Goal: Task Accomplishment & Management: Use online tool/utility

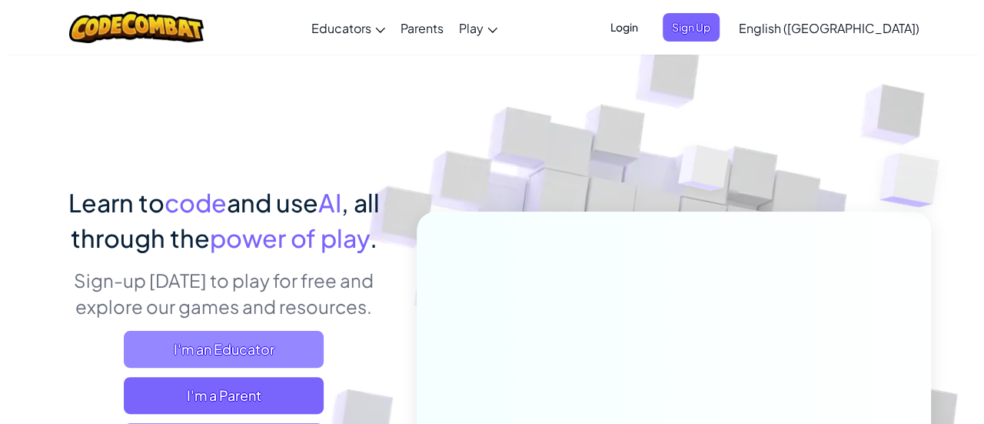
scroll to position [77, 0]
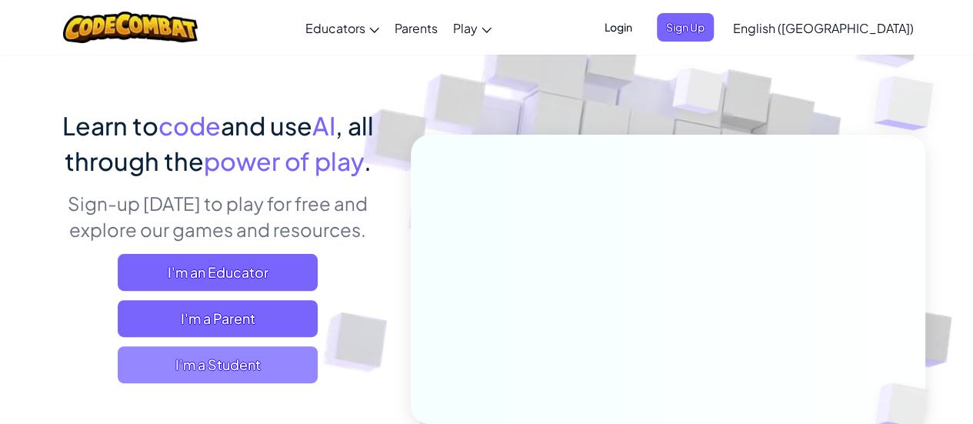
click at [236, 359] on span "I'm a Student" at bounding box center [218, 364] width 200 height 37
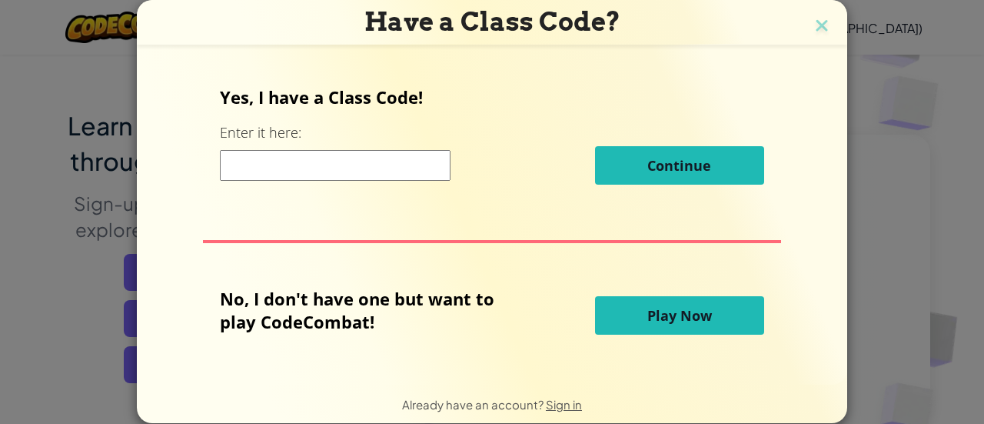
click at [677, 319] on span "Play Now" at bounding box center [679, 315] width 65 height 18
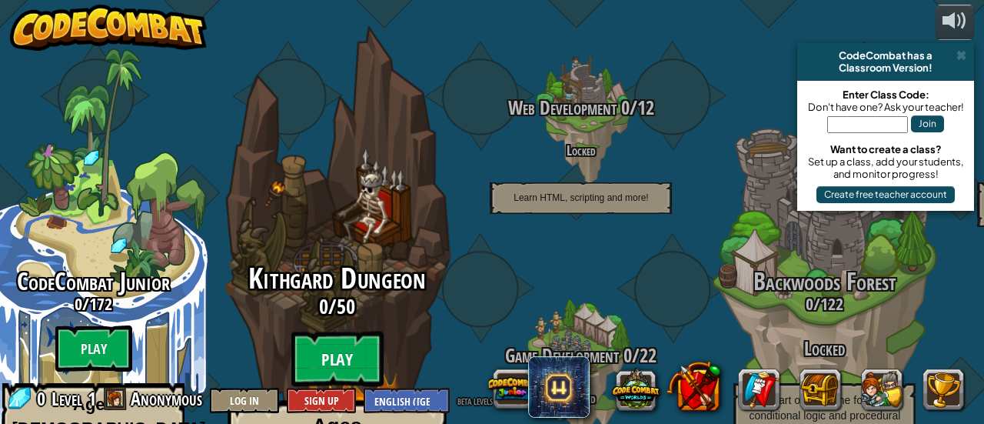
click at [351, 331] on btn "Play" at bounding box center [337, 358] width 92 height 55
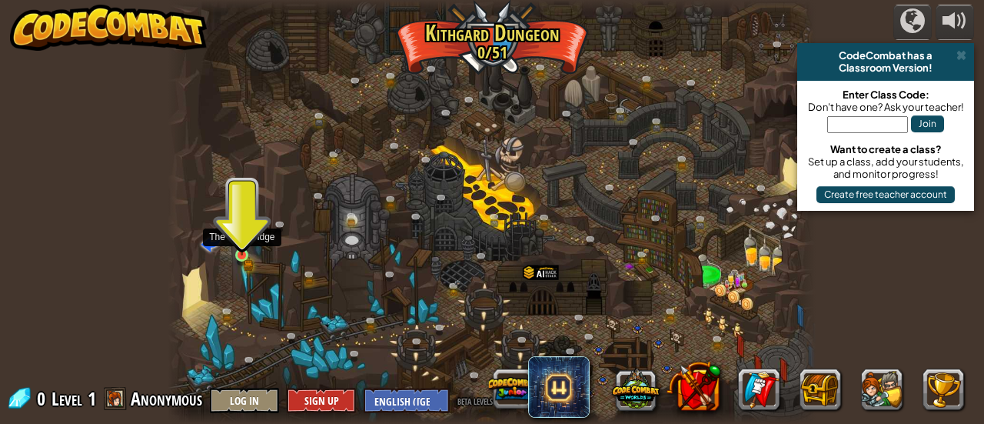
click at [246, 252] on img at bounding box center [241, 240] width 14 height 32
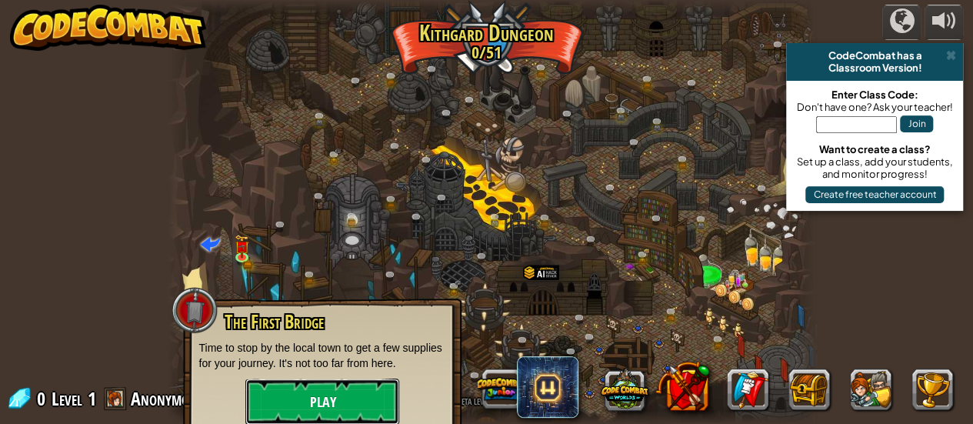
click at [308, 408] on button "Play" at bounding box center [322, 401] width 154 height 46
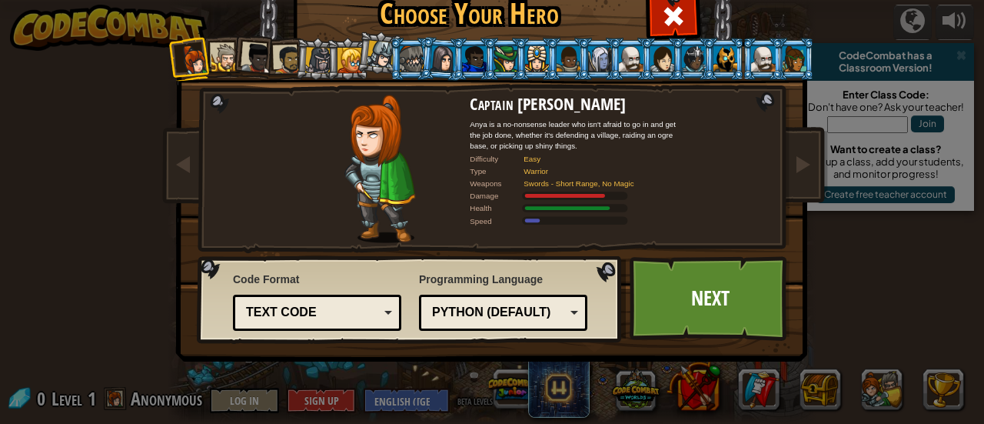
click at [479, 313] on div "Python (Default)" at bounding box center [498, 313] width 133 height 18
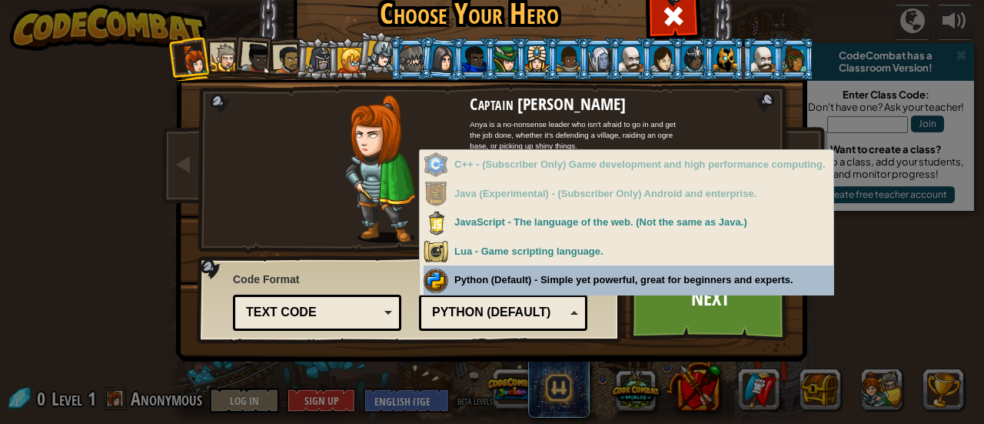
click at [486, 282] on div "Programming Language Python (Default) JavaScript Lua C++ Java (Experimental) Py…" at bounding box center [503, 299] width 168 height 63
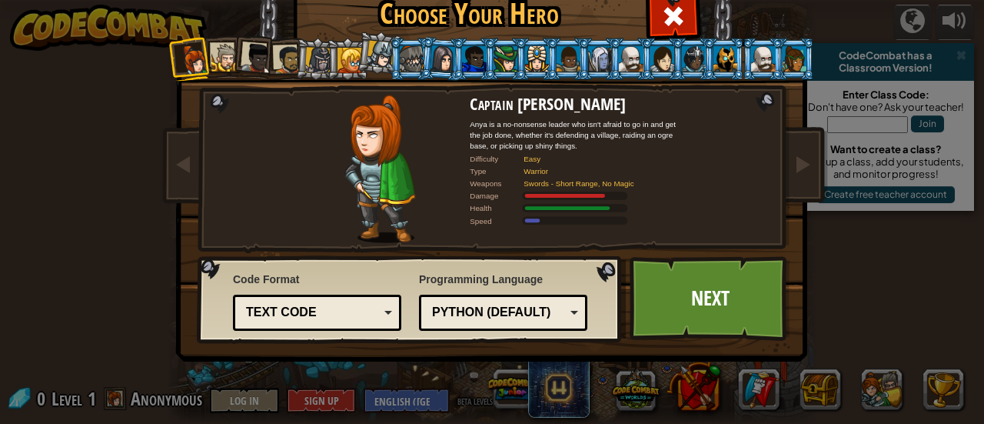
click at [331, 311] on div "Text code" at bounding box center [312, 313] width 133 height 18
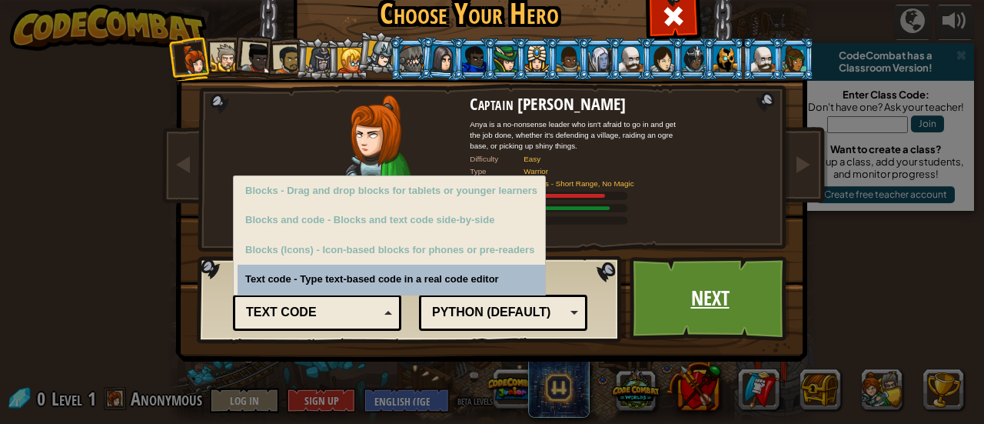
click at [670, 288] on link "Next" at bounding box center [710, 298] width 161 height 85
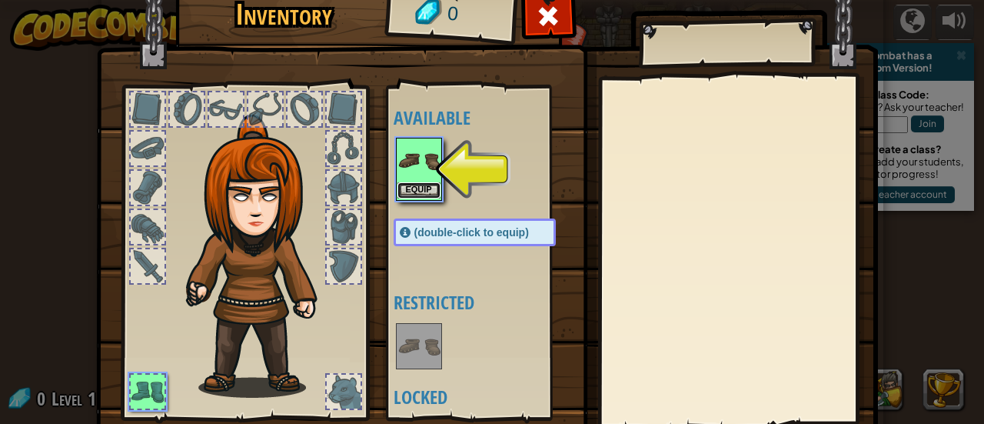
click at [412, 184] on button "Equip" at bounding box center [418, 190] width 43 height 16
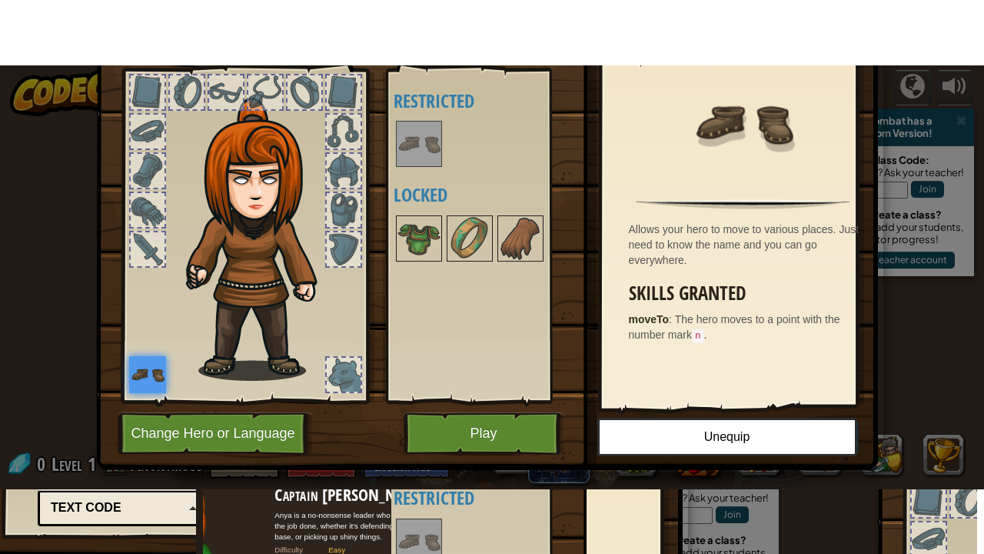
scroll to position [106, 0]
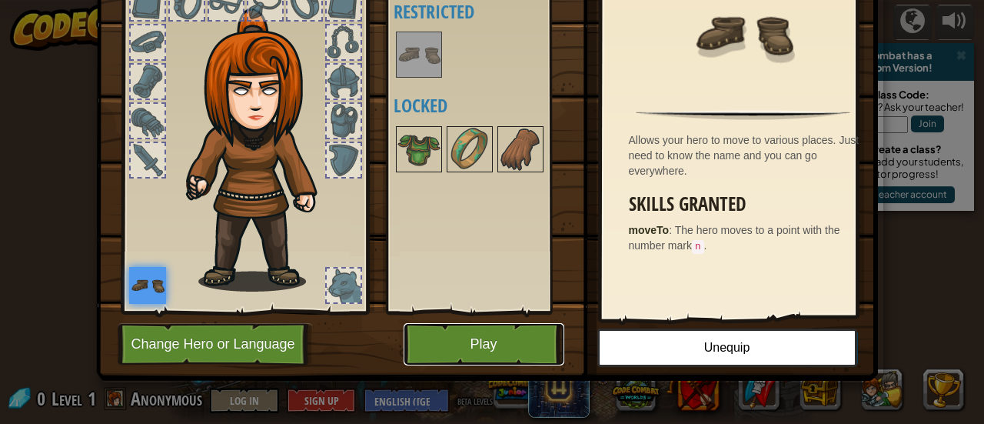
click at [477, 344] on button "Play" at bounding box center [484, 344] width 161 height 42
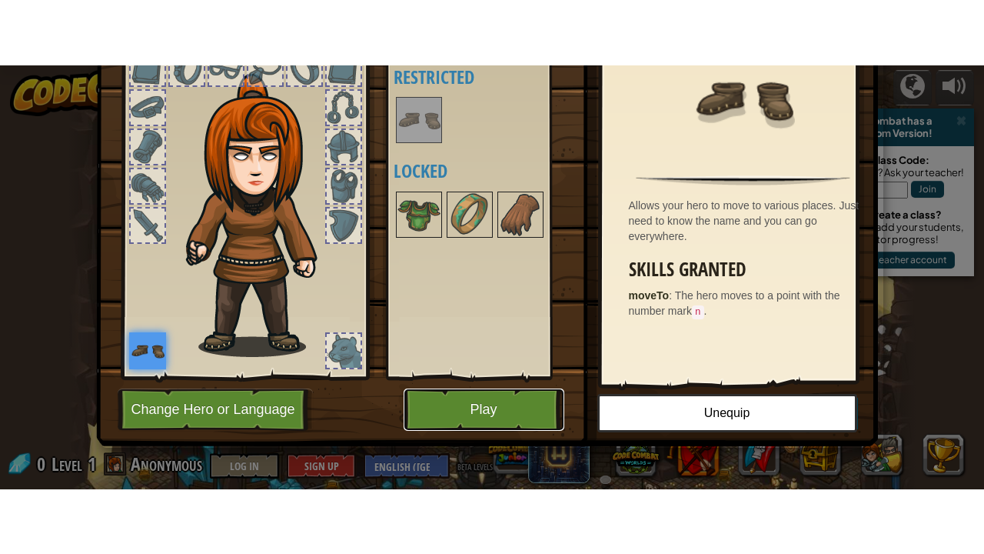
scroll to position [0, 0]
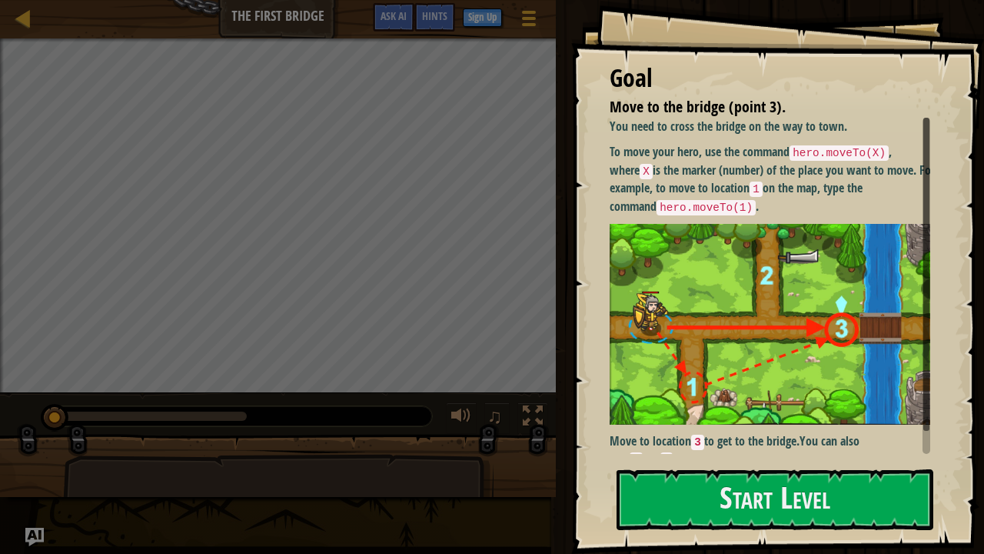
click at [118, 423] on div "Map The First Bridge Game Menu Done Sign Up Hints Ask AI 1 הההההההההההההההההההה…" at bounding box center [492, 277] width 984 height 554
drag, startPoint x: 111, startPoint y: 534, endPoint x: 215, endPoint y: 521, distance: 105.3
click at [120, 423] on div "Map The First Bridge Game Menu Done Sign Up Hints Ask AI 1 הההההההההההההההההההה…" at bounding box center [492, 277] width 984 height 554
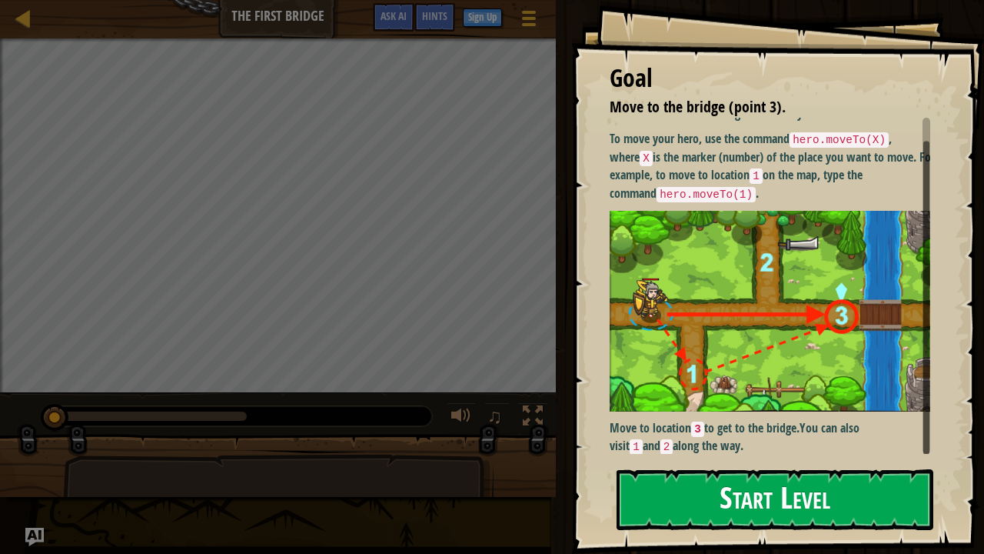
click at [741, 423] on button "Start Level" at bounding box center [775, 499] width 317 height 61
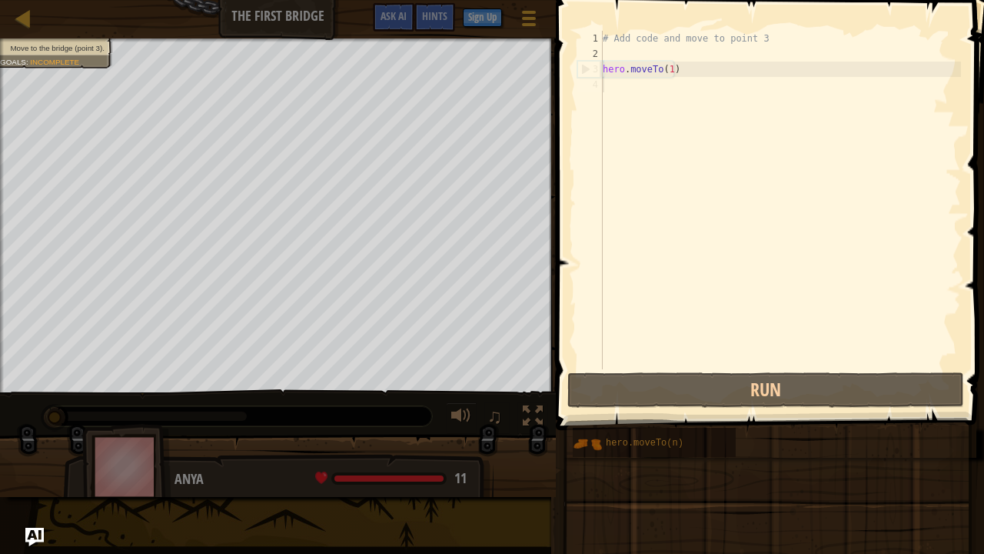
click at [201, 423] on div "Map The First Bridge Game Menu Done Sign Up Hints Ask AI 1 הההההההההההההההההההה…" at bounding box center [492, 277] width 984 height 554
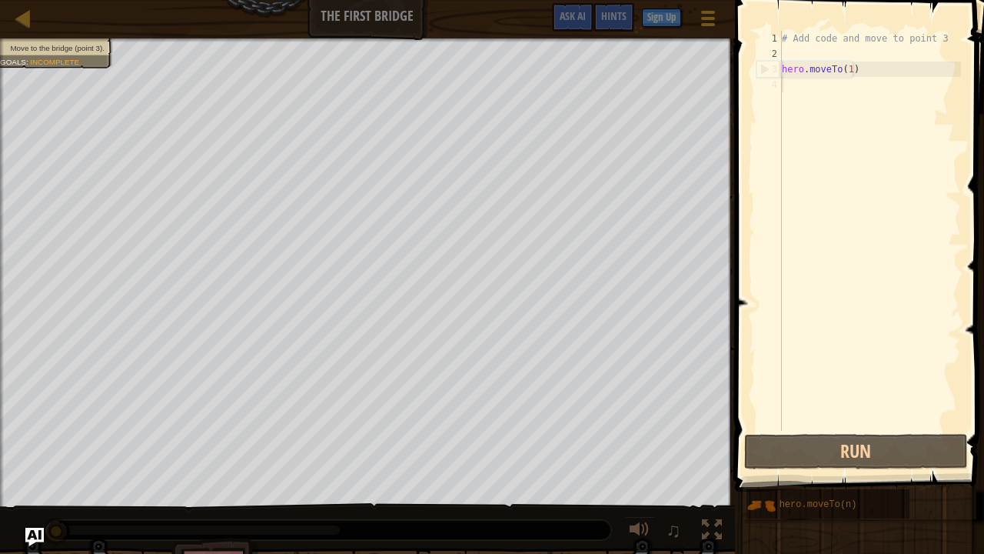
scroll to position [7, 0]
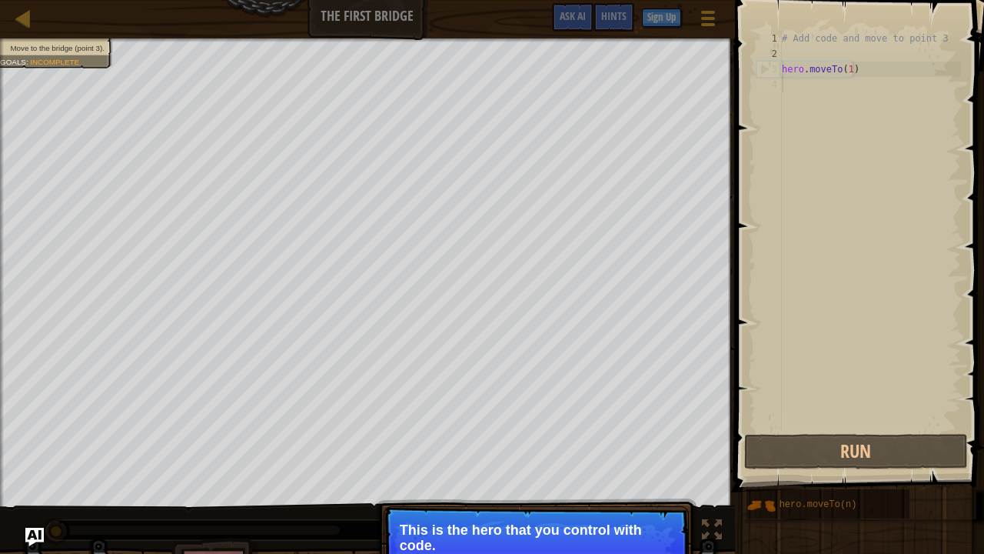
click at [557, 423] on p "This is the hero that you control with code." at bounding box center [536, 537] width 273 height 31
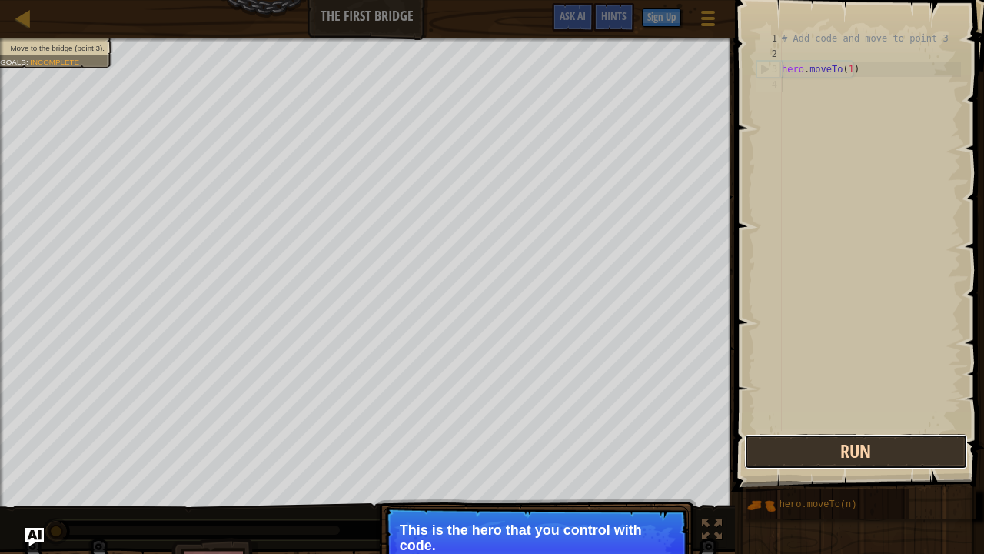
click at [856, 423] on button "Run" at bounding box center [856, 451] width 224 height 35
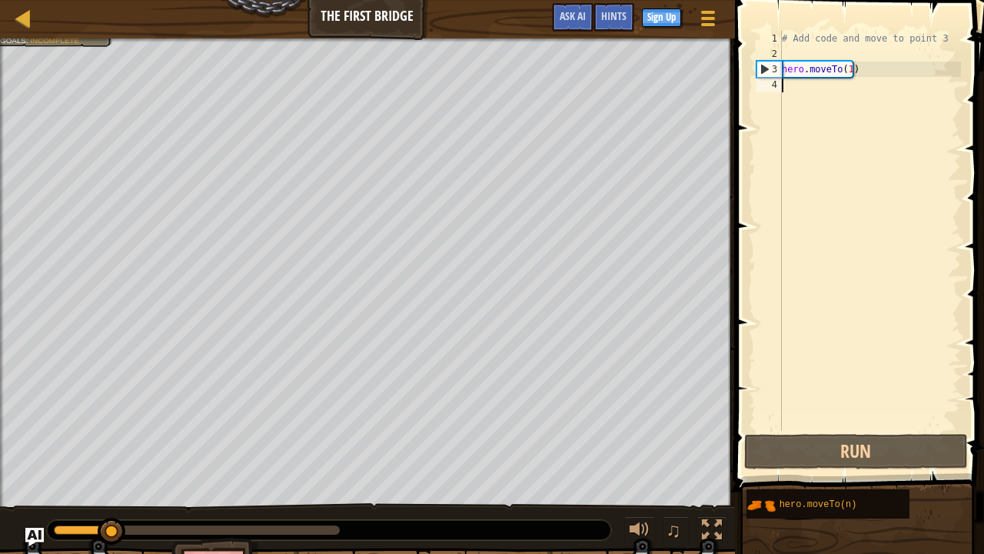
click at [830, 85] on div "# Add code and move to point 3 hero . moveTo ( 1 )" at bounding box center [870, 246] width 182 height 431
click at [832, 85] on div "# Add code and move to point 3 hero . moveTo ( 1 )" at bounding box center [870, 246] width 182 height 431
click at [847, 69] on div "# Add code and move to point 3 hero . moveTo ( 1 )" at bounding box center [870, 246] width 182 height 431
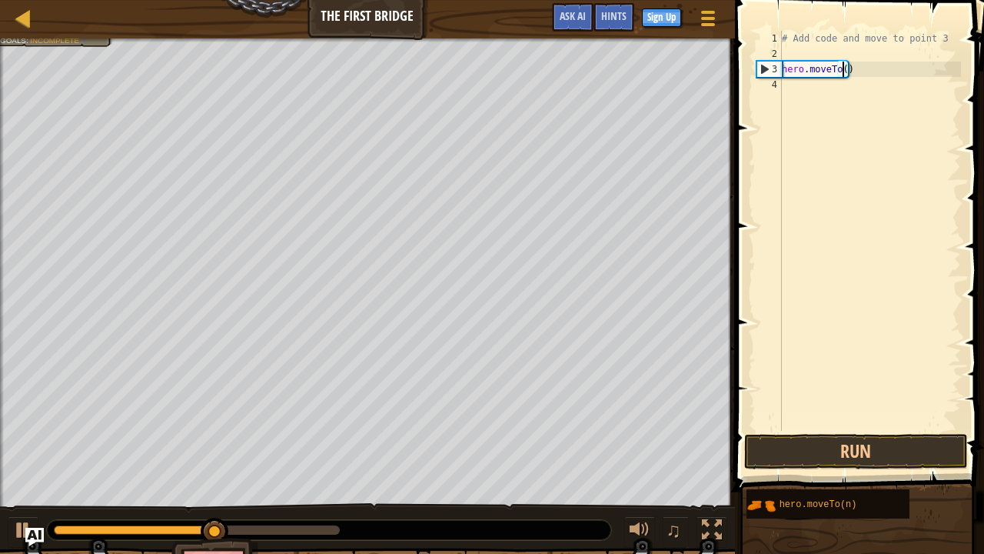
scroll to position [7, 5]
click at [864, 423] on button "Run" at bounding box center [856, 451] width 224 height 35
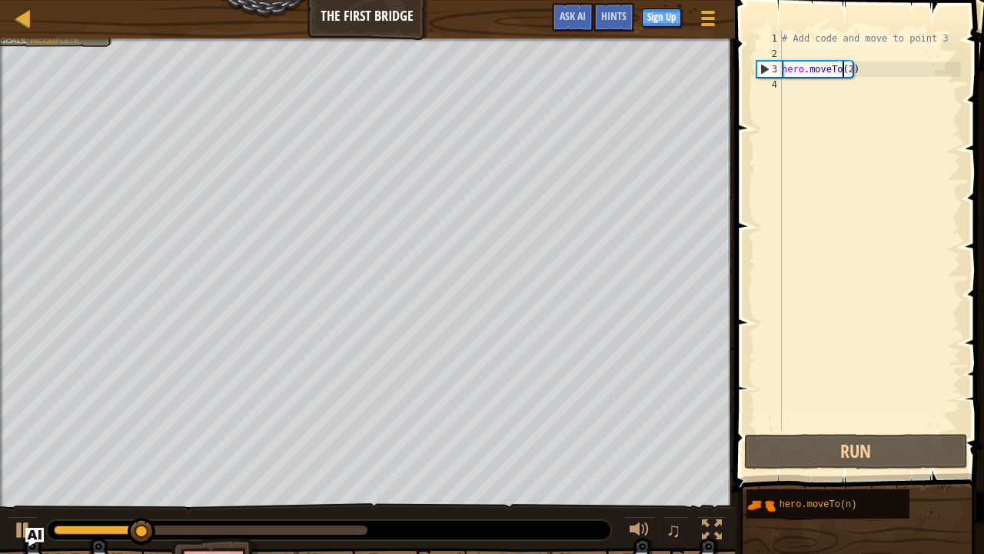
click at [845, 69] on div "# Add code and move to point 3 hero . moveTo ( 2 )" at bounding box center [870, 246] width 182 height 431
click at [846, 68] on div "# Add code and move to point 3 hero . moveTo ( 2 )" at bounding box center [870, 246] width 182 height 431
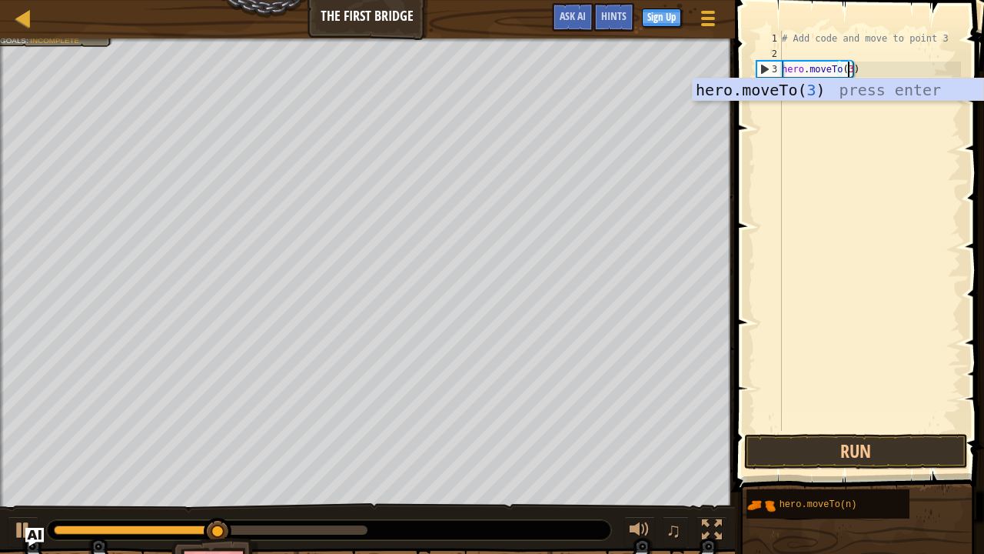
type textarea "hero.moveTo(3)"
click at [847, 423] on span at bounding box center [860, 223] width 261 height 537
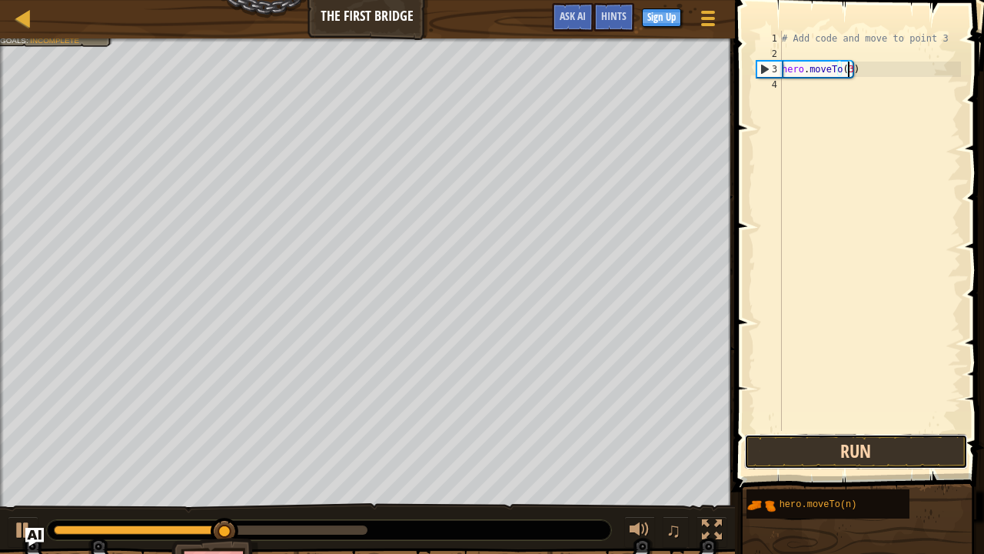
click at [850, 423] on button "Run" at bounding box center [856, 451] width 224 height 35
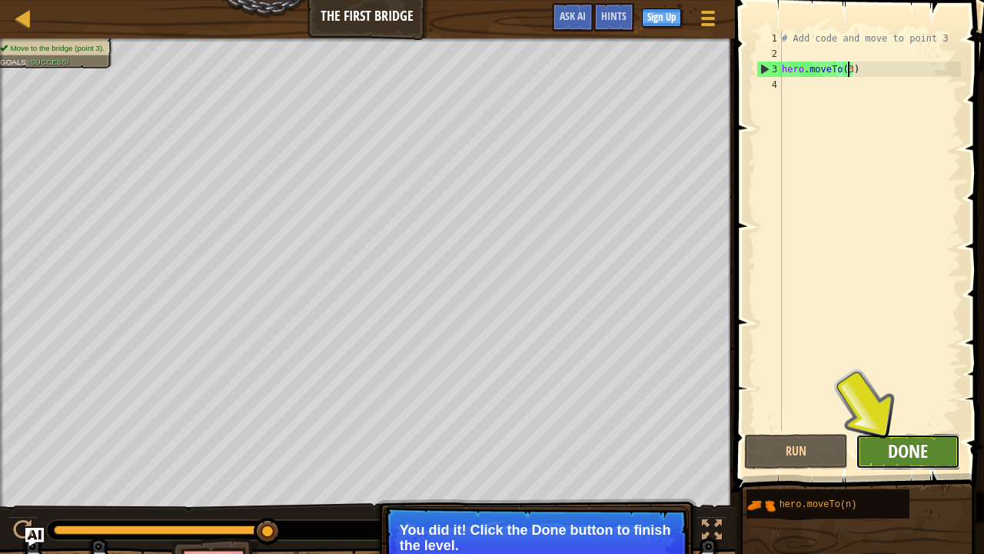
click at [921, 423] on span "Done" at bounding box center [908, 450] width 40 height 25
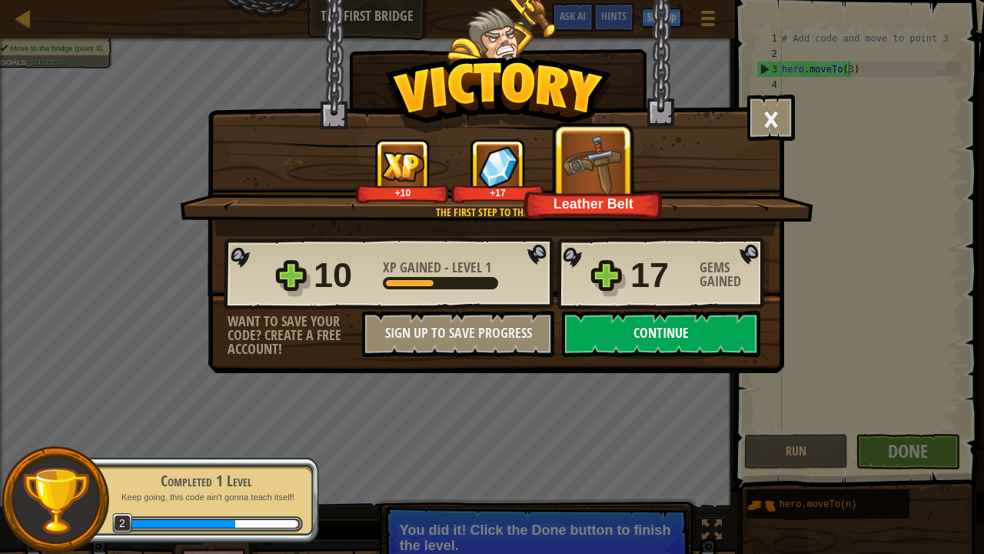
click at [650, 328] on button "Continue" at bounding box center [661, 334] width 198 height 46
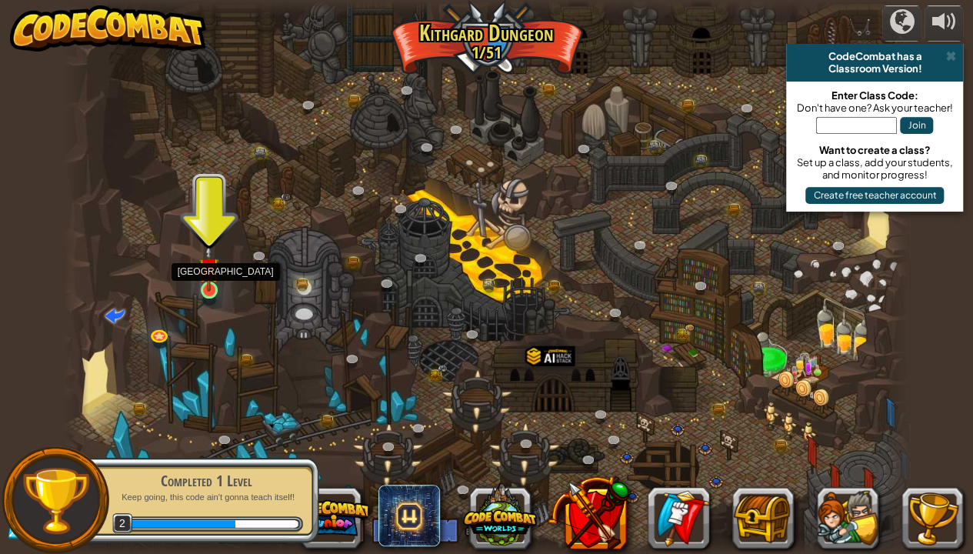
click at [211, 284] on img at bounding box center [208, 268] width 21 height 48
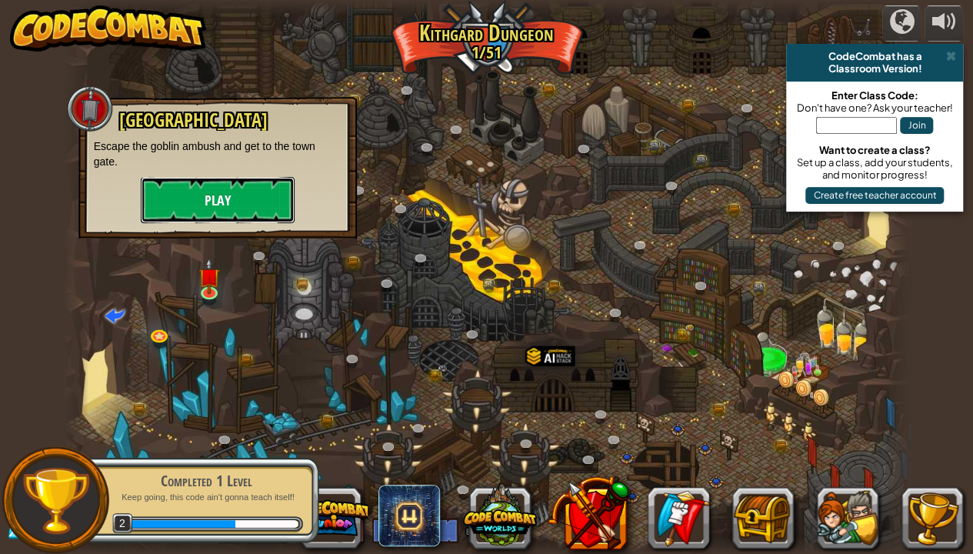
click at [242, 205] on button "Play" at bounding box center [218, 200] width 154 height 46
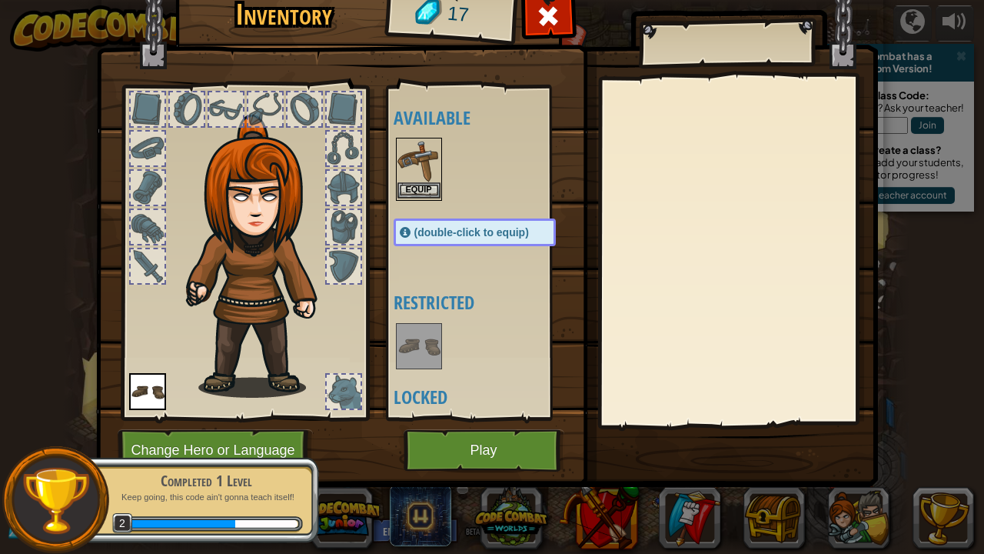
click at [414, 158] on img at bounding box center [418, 160] width 43 height 43
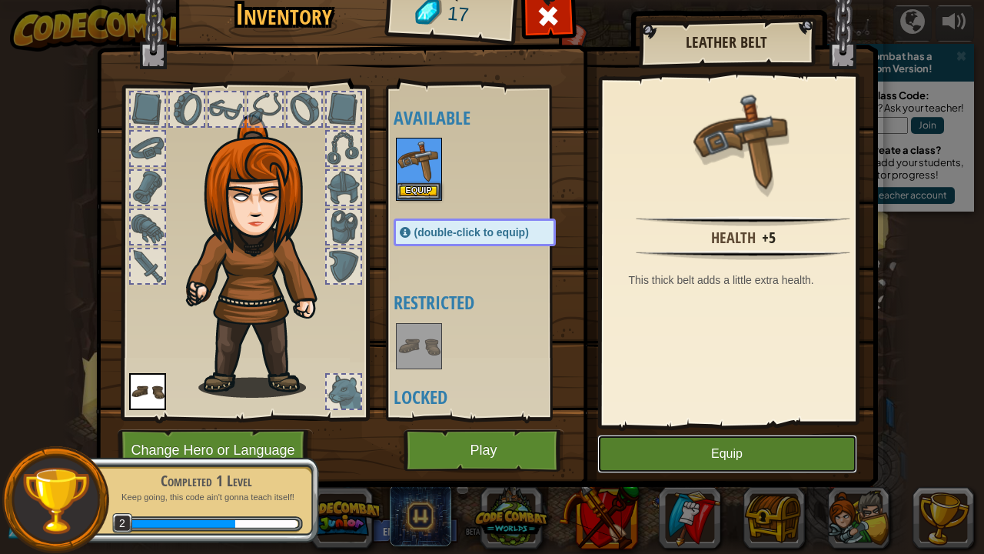
click at [693, 423] on button "Equip" at bounding box center [727, 453] width 260 height 38
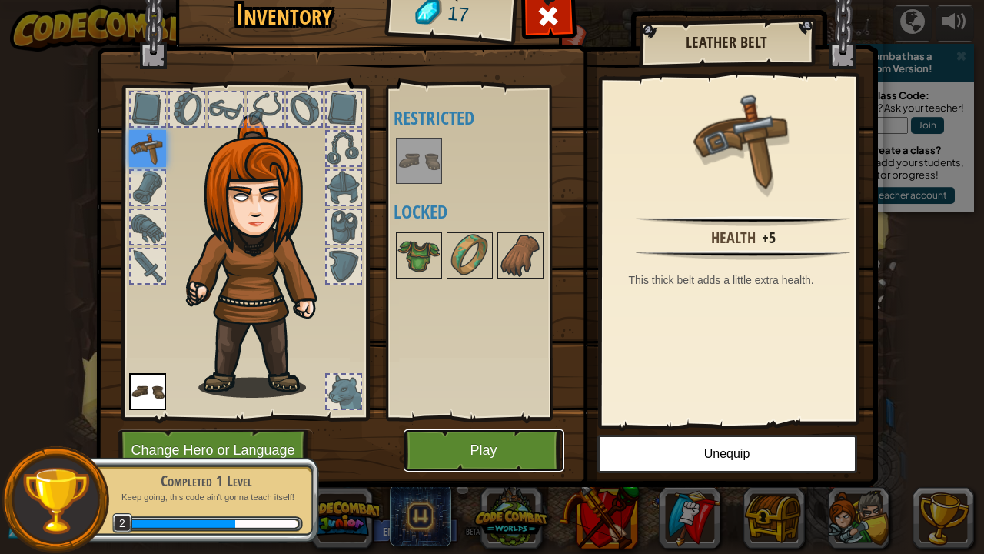
click at [486, 423] on button "Play" at bounding box center [484, 450] width 161 height 42
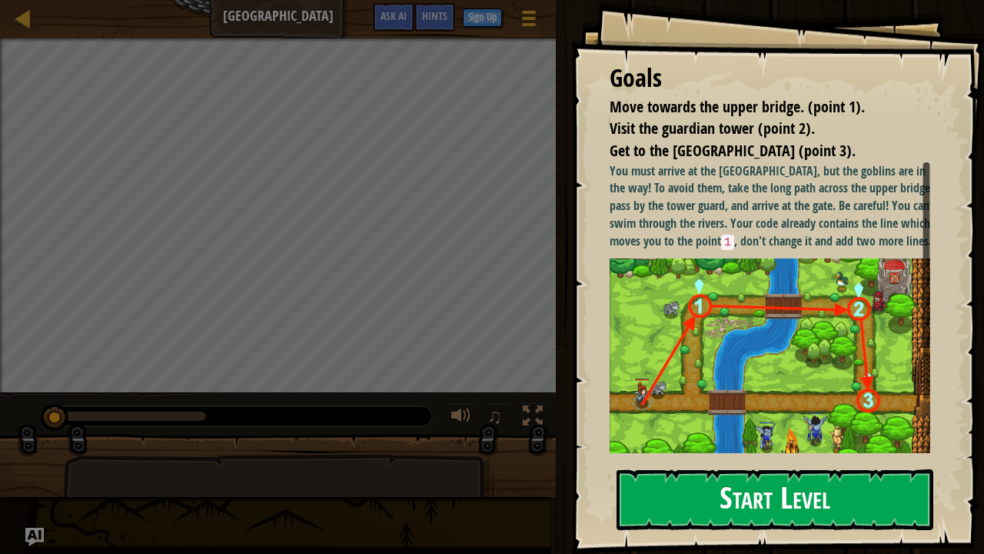
click at [703, 423] on button "Start Level" at bounding box center [775, 499] width 317 height 61
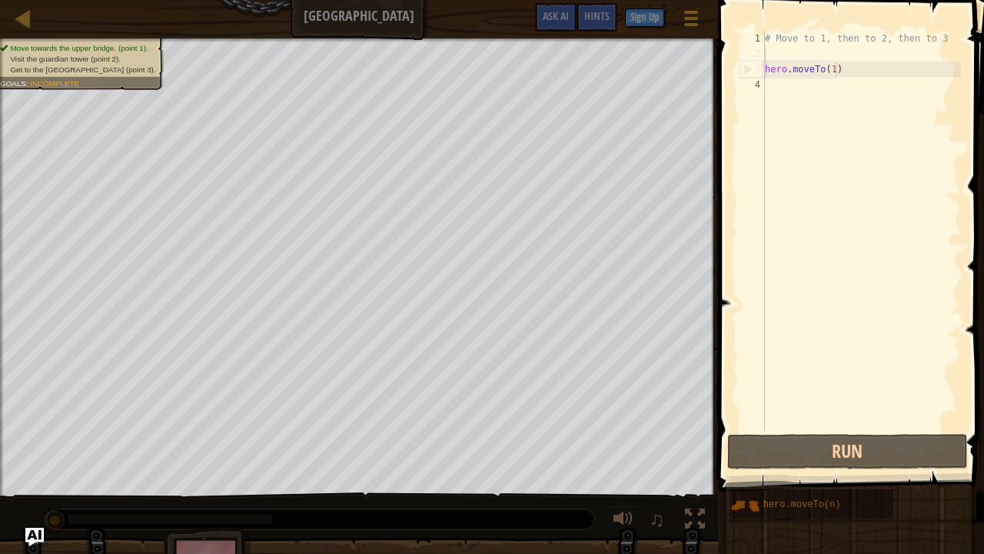
click at [770, 51] on div "# Move to 1, then to 2, then to 3 hero . moveTo ( 1 )" at bounding box center [861, 246] width 199 height 431
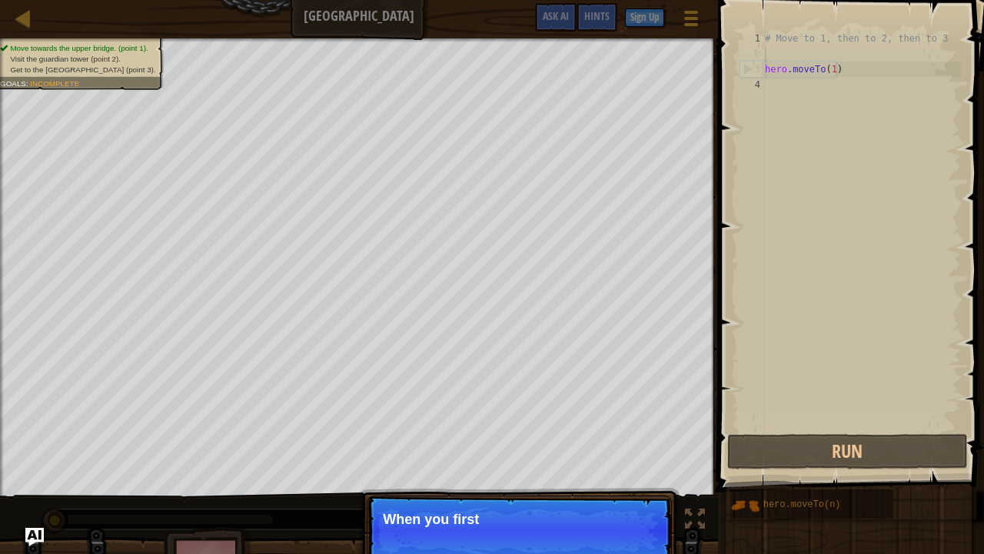
click at [770, 51] on div "# Move to 1, then to 2, then to 3 hero . moveTo ( 1 )" at bounding box center [861, 246] width 199 height 431
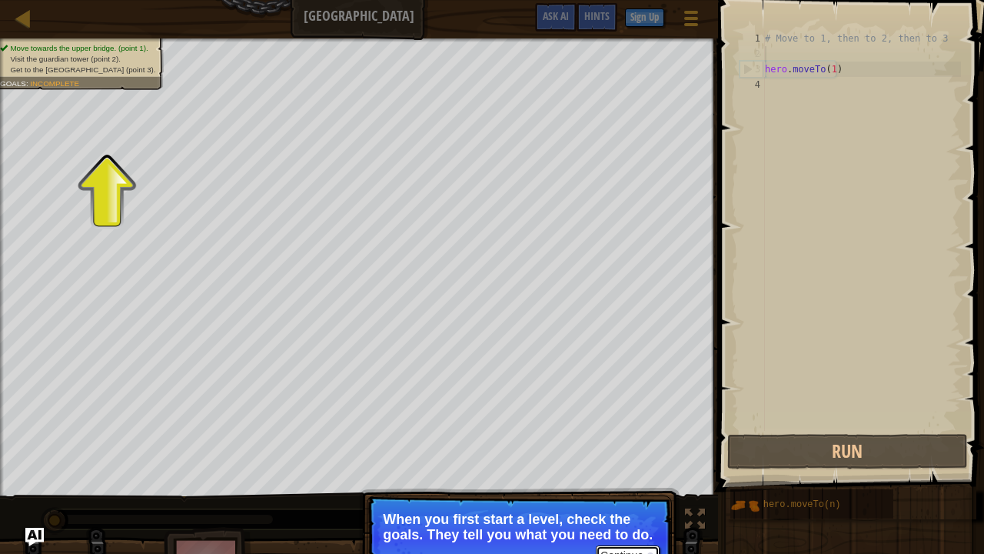
click at [610, 423] on button "Continue" at bounding box center [628, 555] width 64 height 20
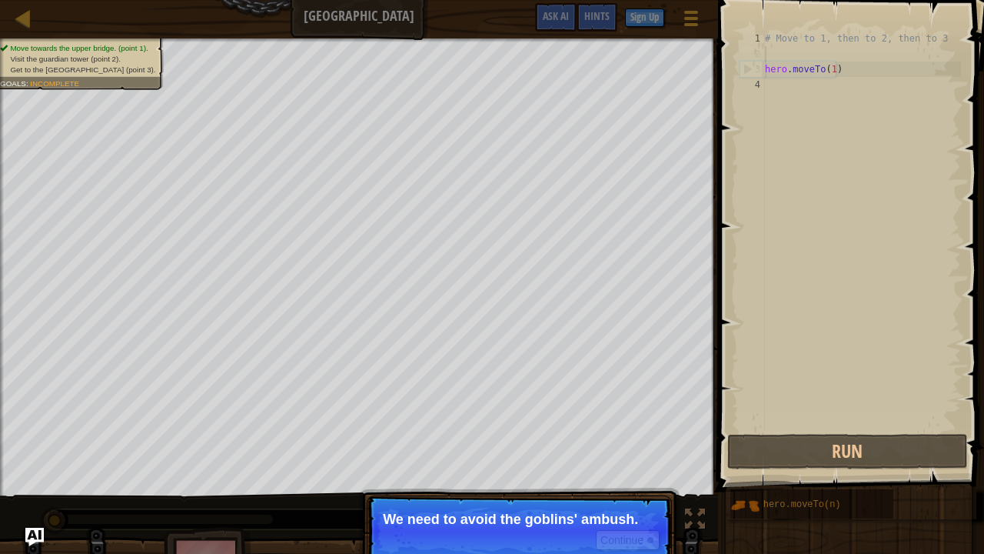
drag, startPoint x: 807, startPoint y: 28, endPoint x: 722, endPoint y: 231, distance: 220.9
click at [807, 34] on div "1 2 3 4 # Move to 1, then to 2, then to 3 hero . moveTo ( 1 ) ההההההההההההההההה…" at bounding box center [848, 276] width 271 height 537
click at [621, 423] on button "Continue" at bounding box center [628, 540] width 64 height 20
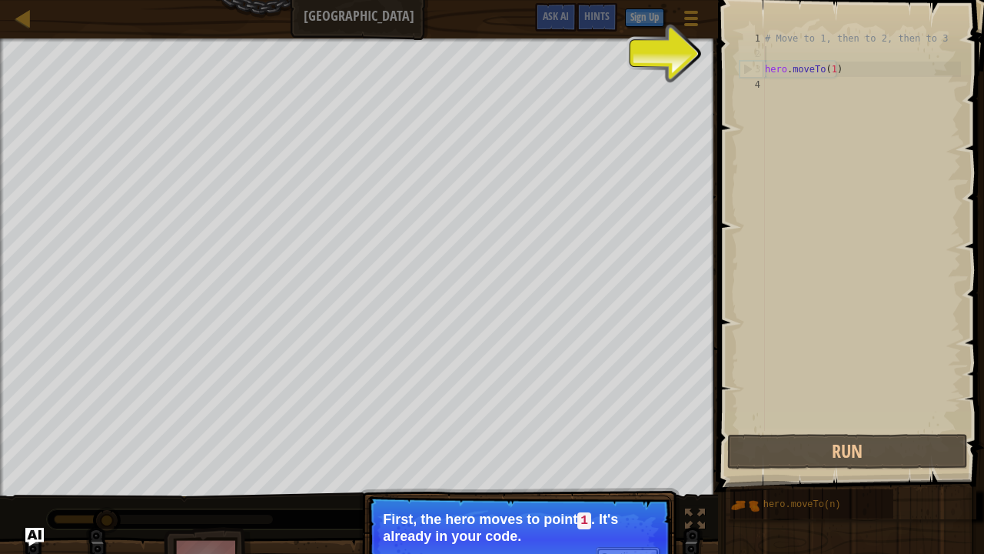
click at [623, 423] on button "Continue" at bounding box center [628, 557] width 64 height 20
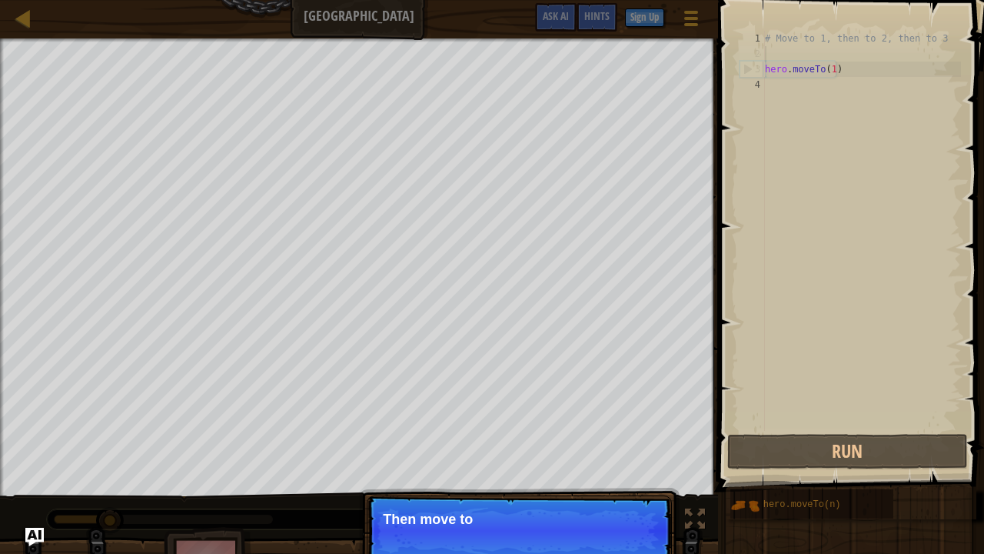
click at [624, 423] on p "Continue Then move to" at bounding box center [519, 530] width 305 height 71
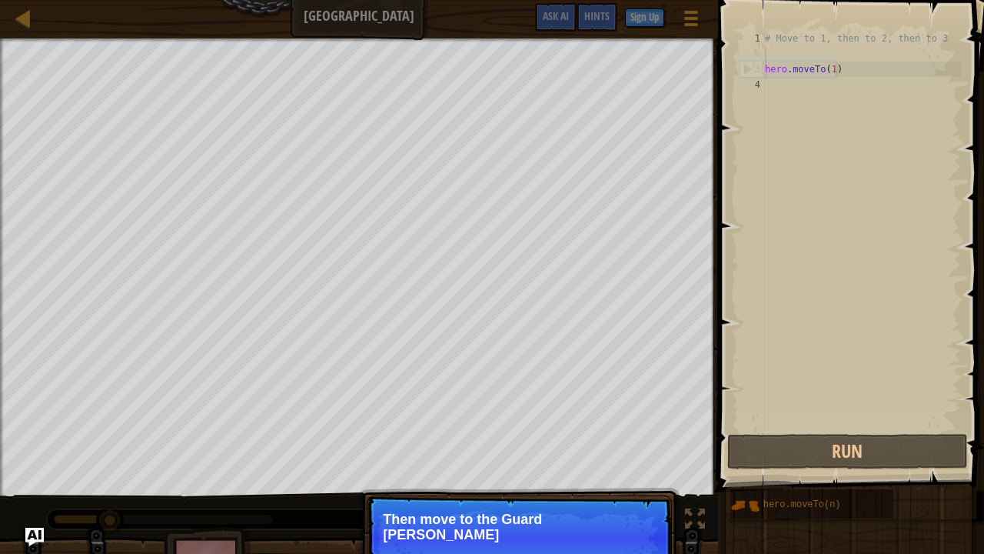
click at [624, 423] on p "Continue Then move to the Guard [PERSON_NAME]" at bounding box center [519, 538] width 305 height 86
click at [625, 423] on p "Continue Then move to the [GEOGRAPHIC_DATA] (point 2), a" at bounding box center [519, 538] width 305 height 86
click at [625, 423] on p "Then move to the [GEOGRAPHIC_DATA] (point 2), and finally to" at bounding box center [519, 526] width 273 height 31
click at [623, 423] on p "Continue Then move to the [GEOGRAPHIC_DATA] (point 2), and finally to the gate …" at bounding box center [519, 538] width 305 height 86
click at [624, 423] on button "Continue" at bounding box center [628, 555] width 64 height 20
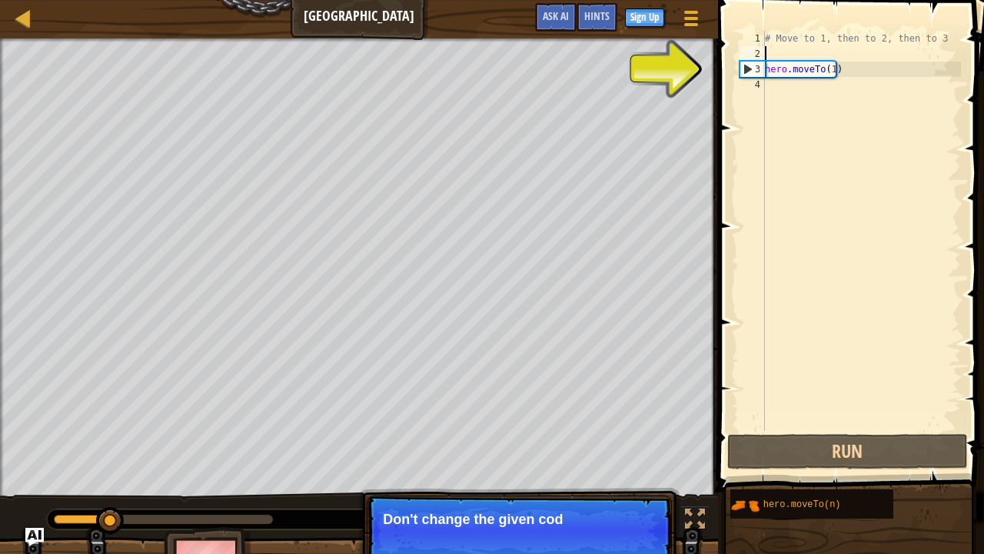
click at [624, 423] on p "Continue Don't change the given cod" at bounding box center [519, 530] width 305 height 71
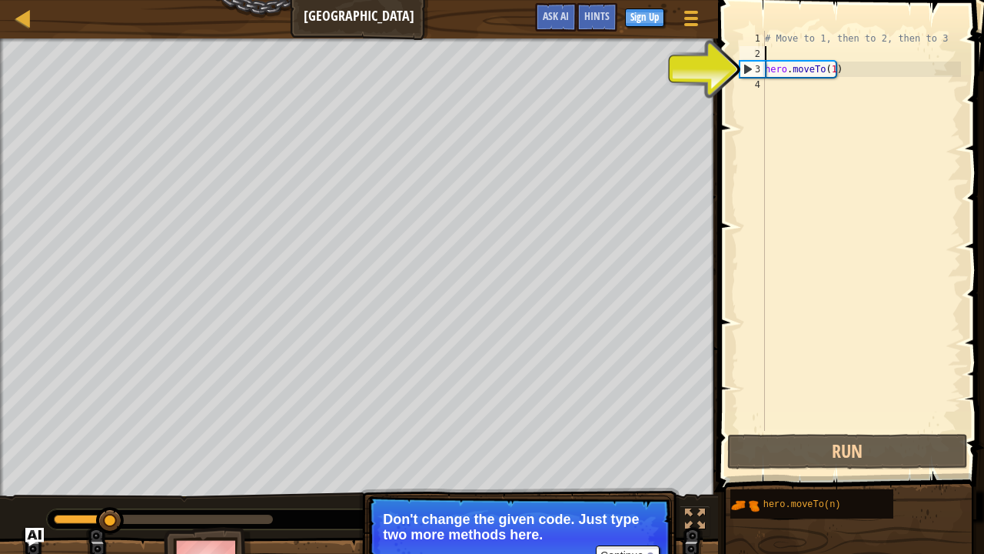
click at [769, 51] on div "# Move to 1, then to 2, then to 3 hero . moveTo ( 1 )" at bounding box center [861, 246] width 199 height 431
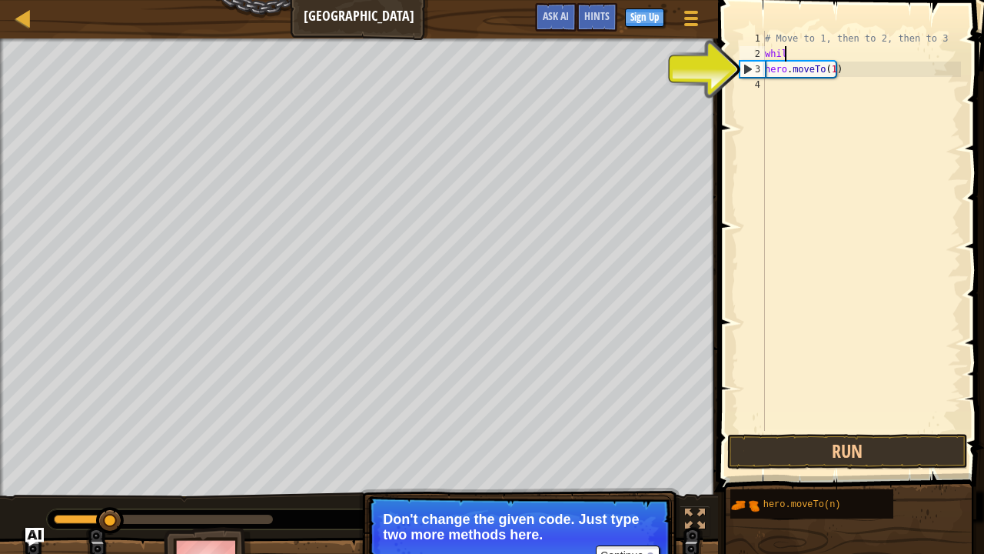
scroll to position [7, 2]
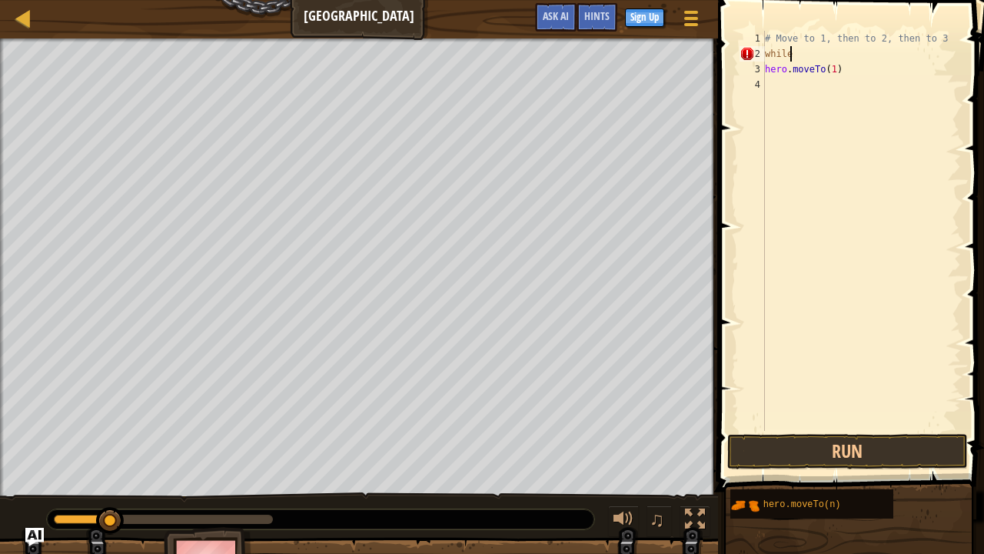
click at [810, 54] on div "# Move to 1, then to 2, then to 3 while hero . moveTo ( 1 )" at bounding box center [861, 246] width 199 height 431
type textarea "w"
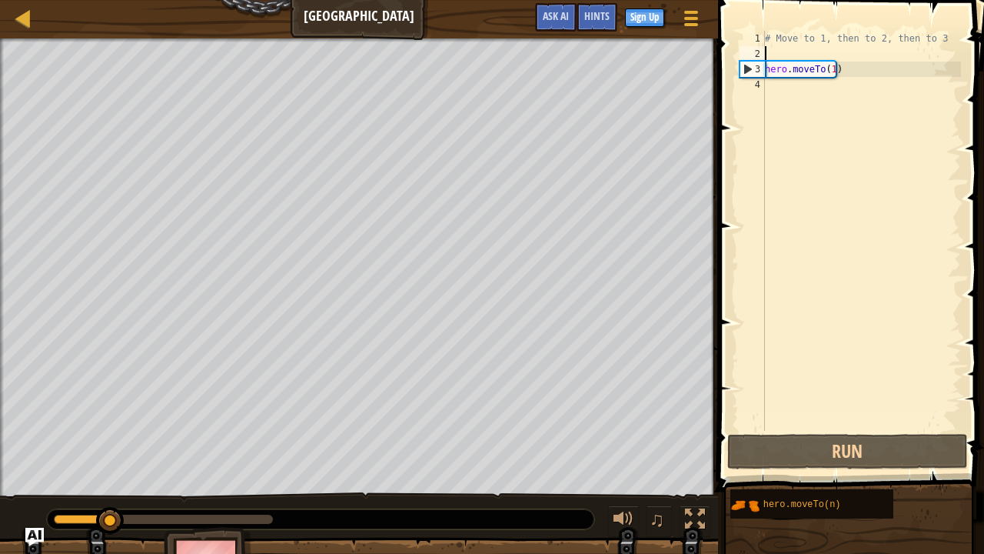
type textarea "hero.moveTo(1)"
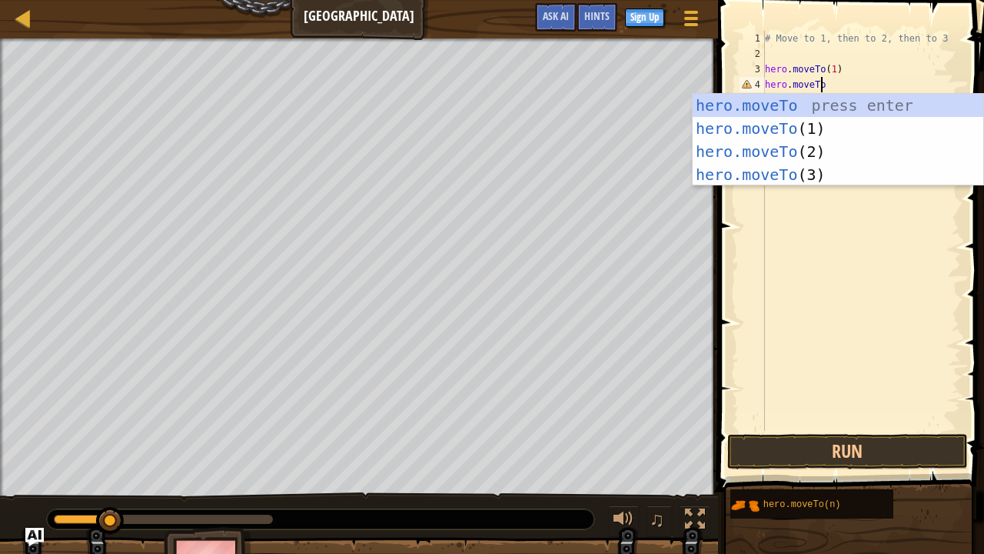
scroll to position [7, 4]
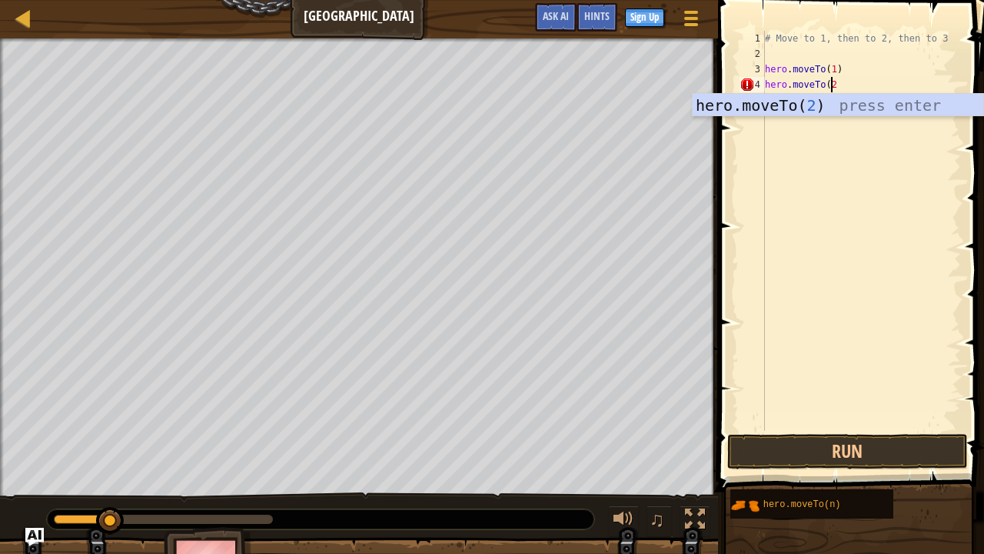
type textarea "hero.moveTo(2)"
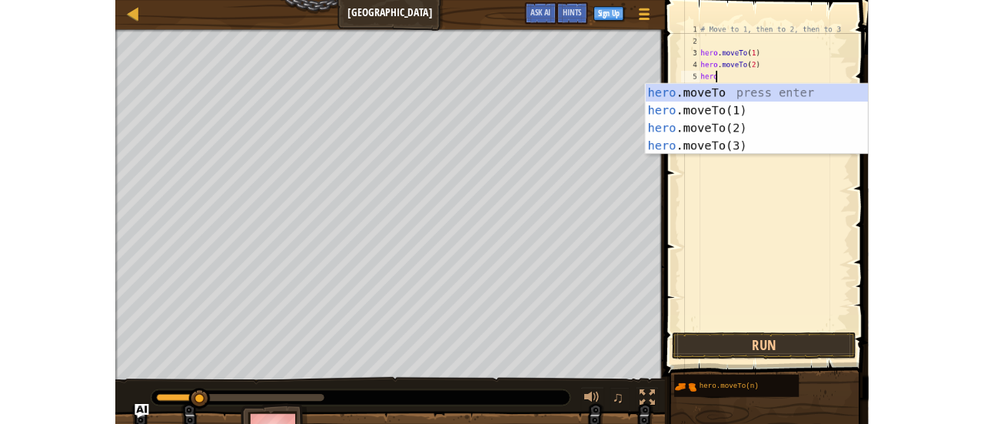
scroll to position [7, 2]
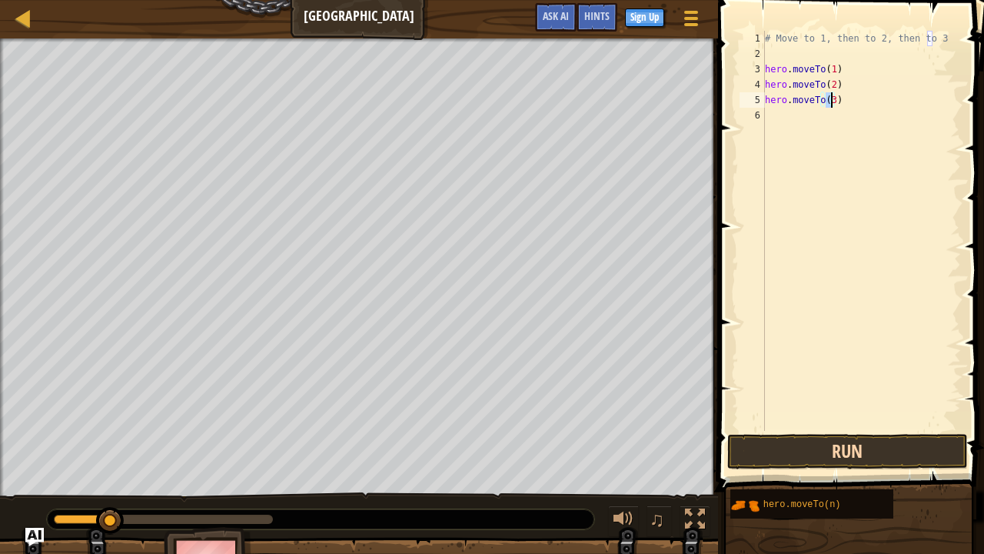
type textarea "hero.moveTo(3)"
click at [840, 423] on button "Run" at bounding box center [847, 451] width 240 height 35
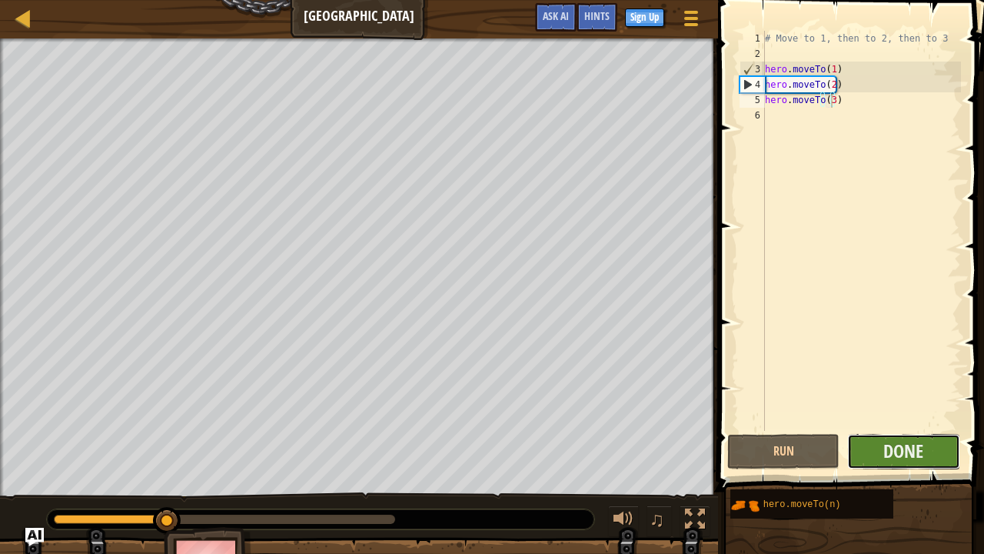
click at [880, 423] on button "Done" at bounding box center [903, 451] width 112 height 35
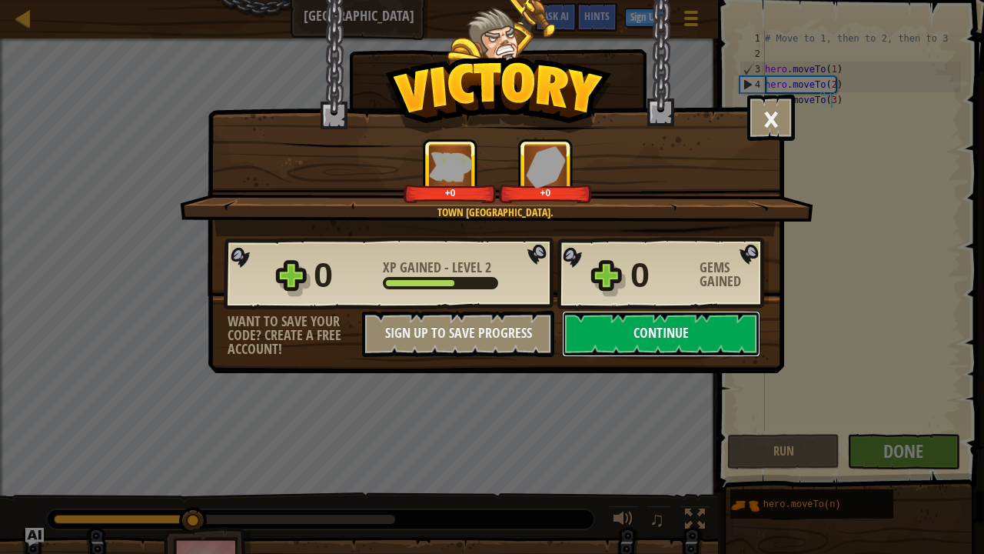
click at [645, 343] on button "Continue" at bounding box center [661, 334] width 198 height 46
